Goal: Task Accomplishment & Management: Use online tool/utility

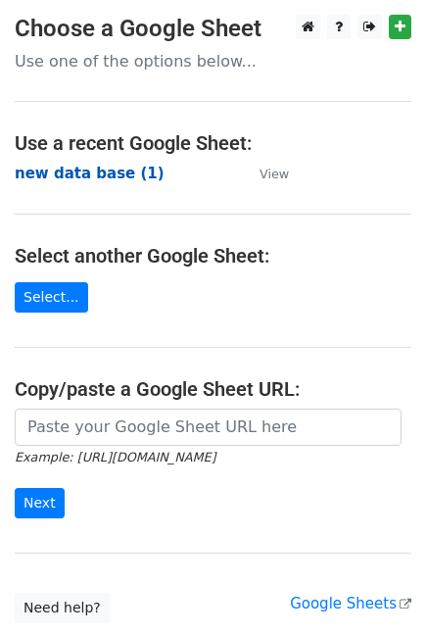
click at [94, 165] on strong "new data base (1)" at bounding box center [90, 174] width 150 height 18
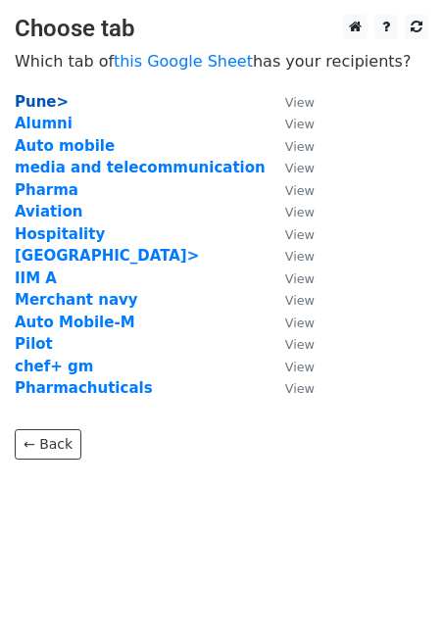
click at [47, 106] on strong "Pune>" at bounding box center [42, 102] width 54 height 18
click at [31, 105] on strong "Pune>" at bounding box center [42, 102] width 54 height 18
